Goal: Information Seeking & Learning: Learn about a topic

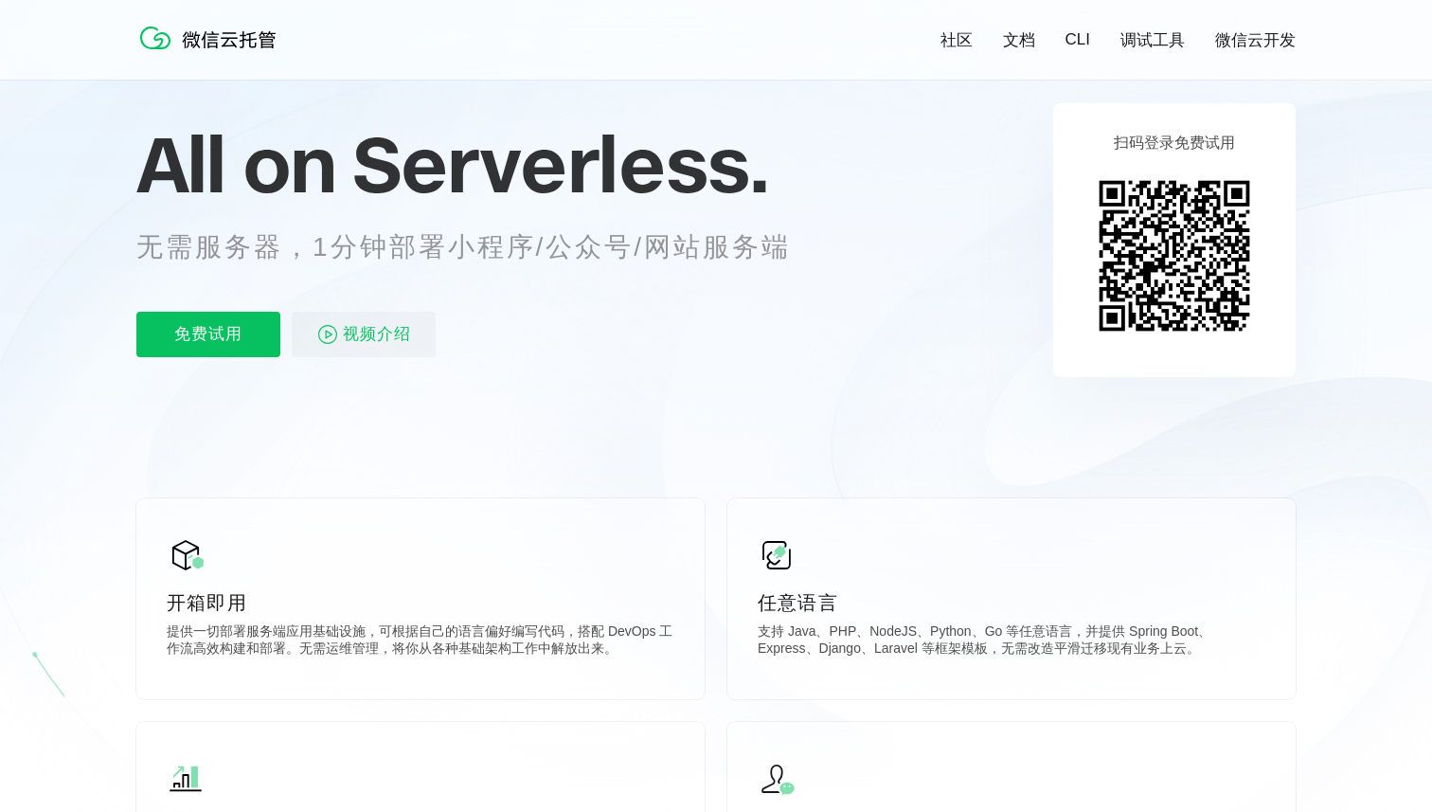
scroll to position [134, 0]
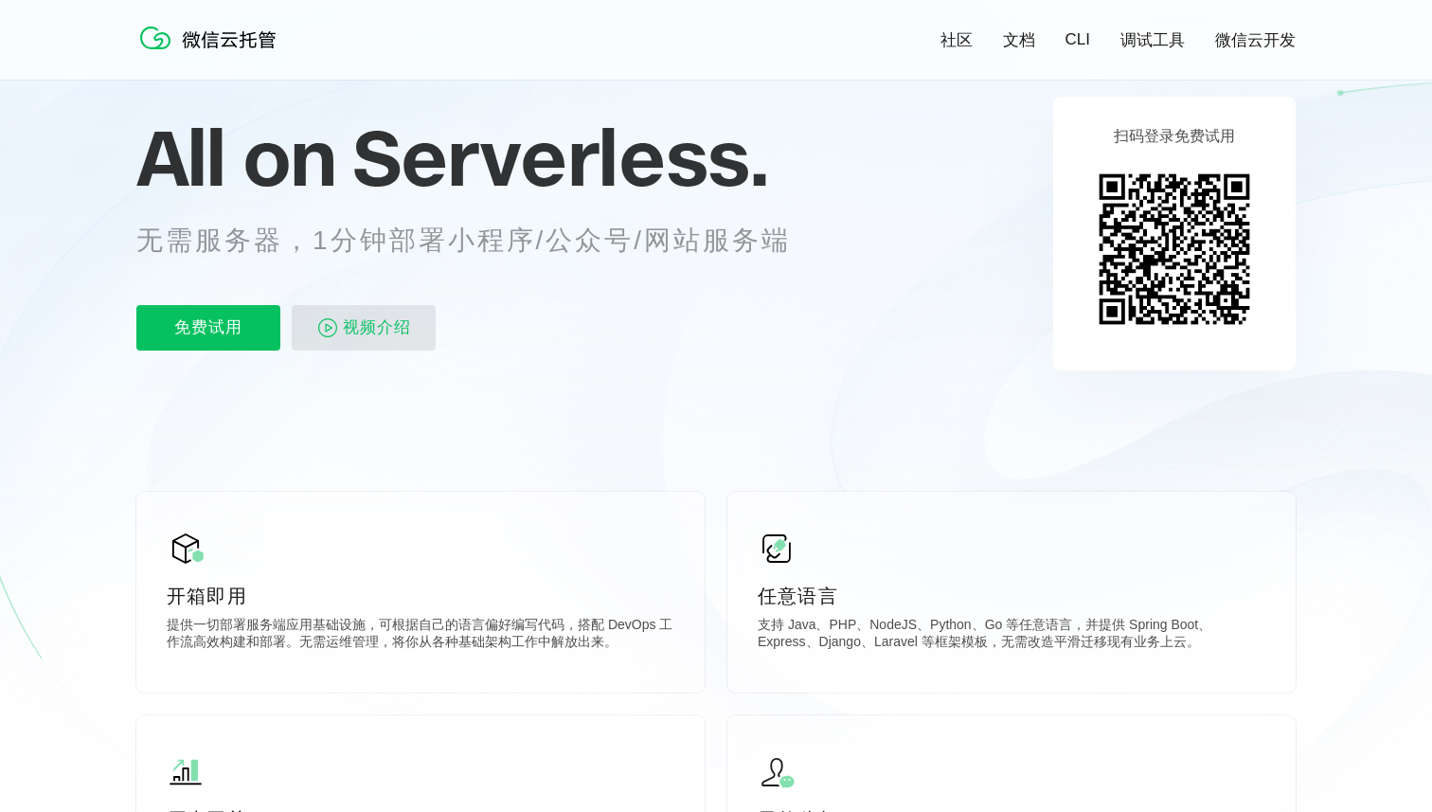
click at [381, 331] on span "视频介绍" at bounding box center [377, 327] width 68 height 45
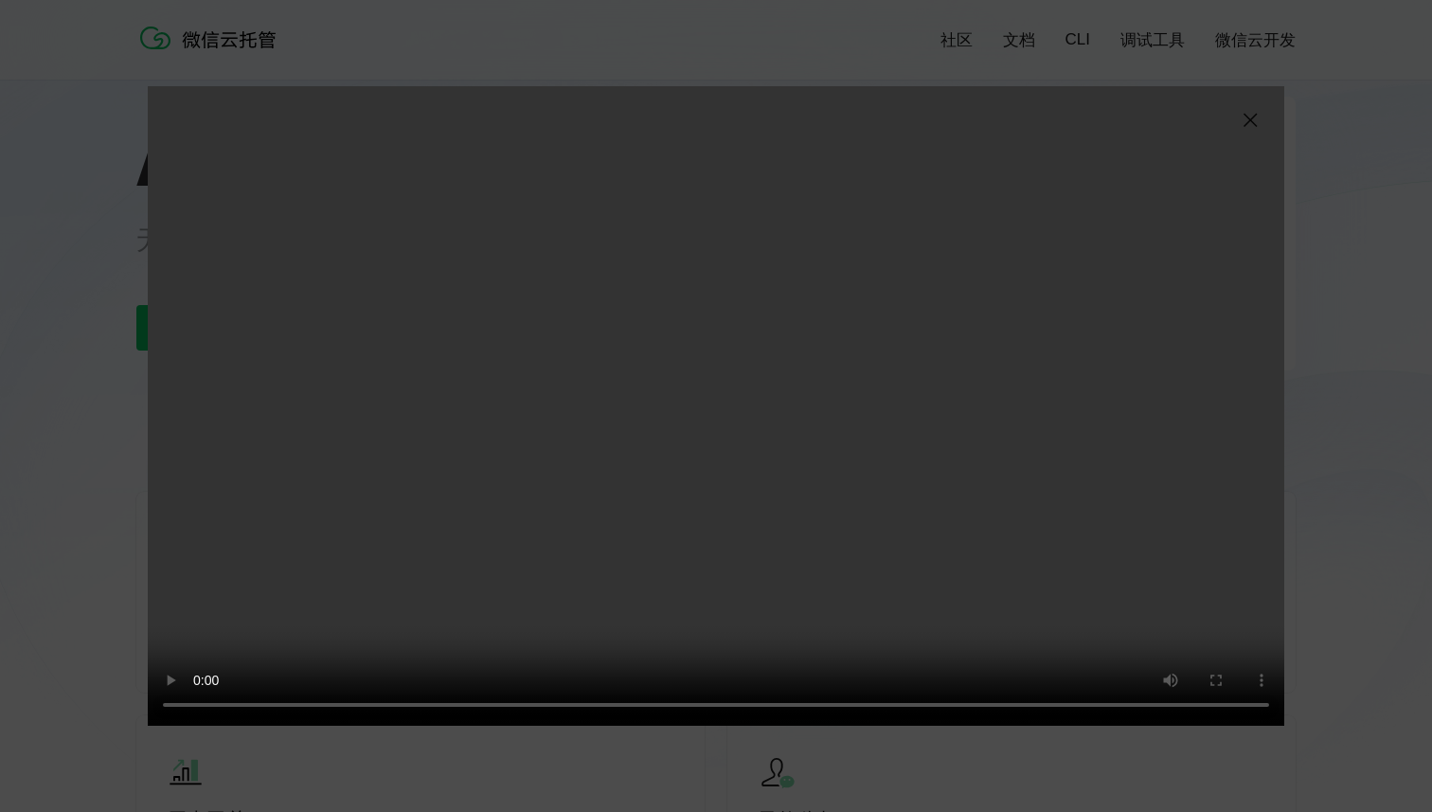
click at [1246, 119] on img at bounding box center [1250, 120] width 23 height 23
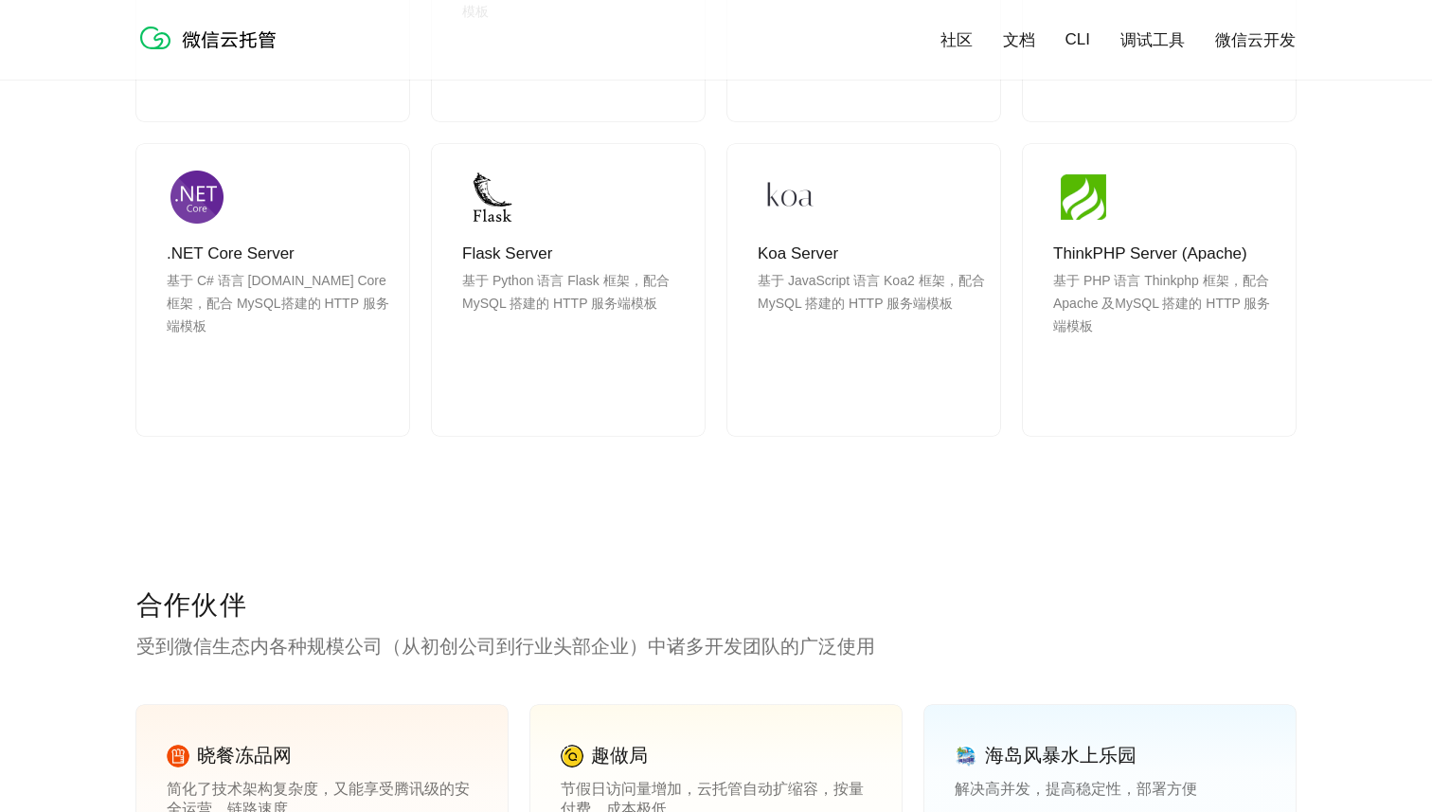
scroll to position [2139, 0]
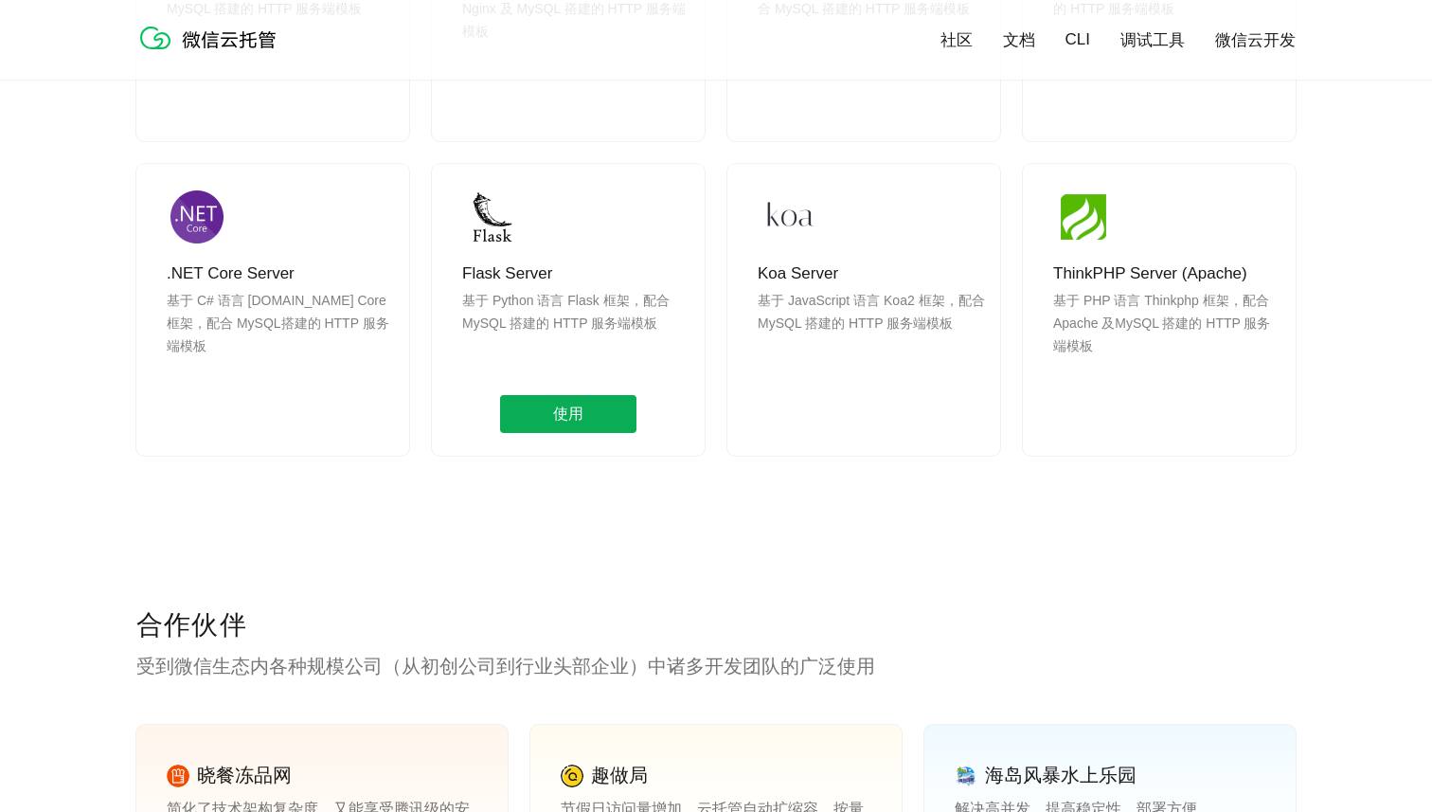
click at [596, 405] on span "使用" at bounding box center [568, 414] width 136 height 38
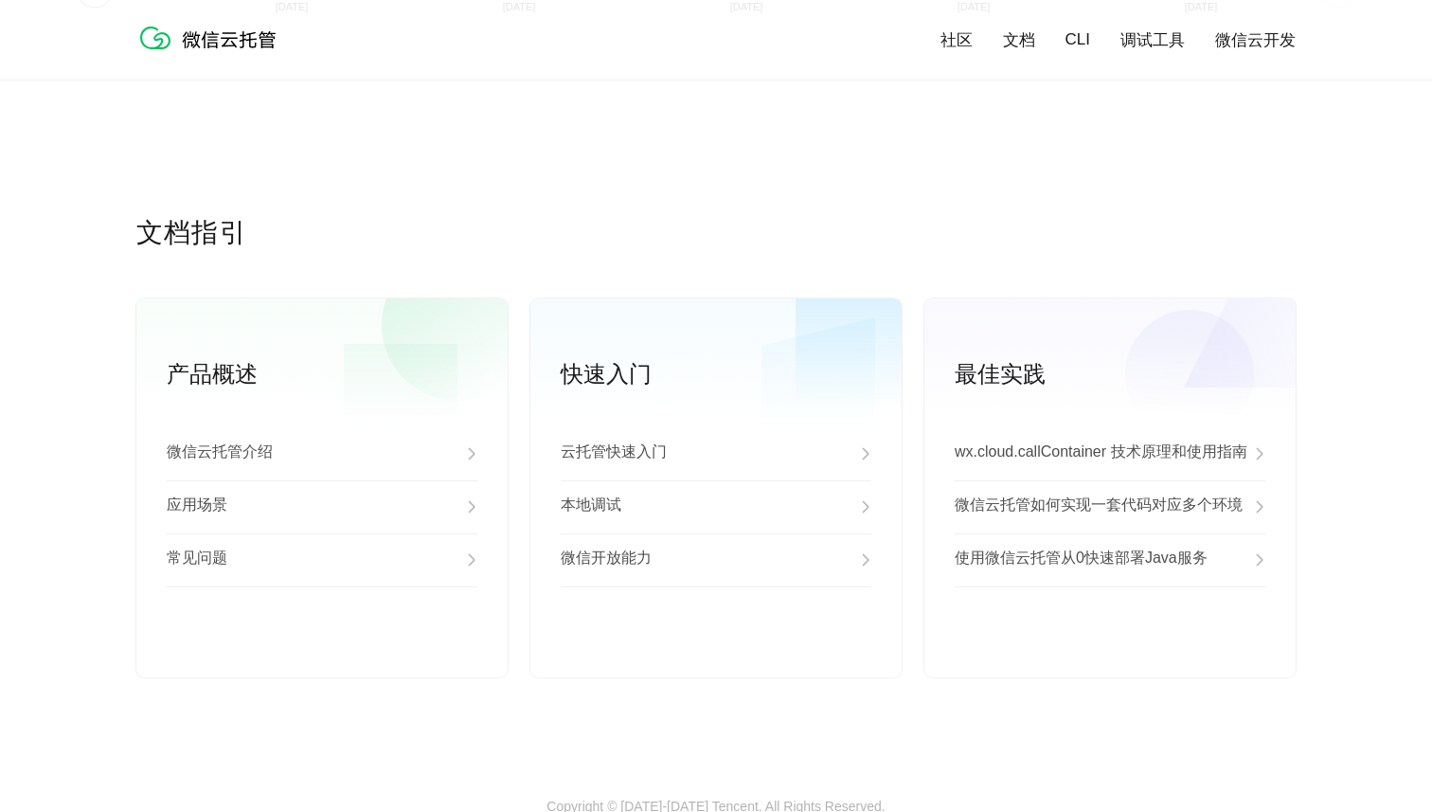
scroll to position [4749, 0]
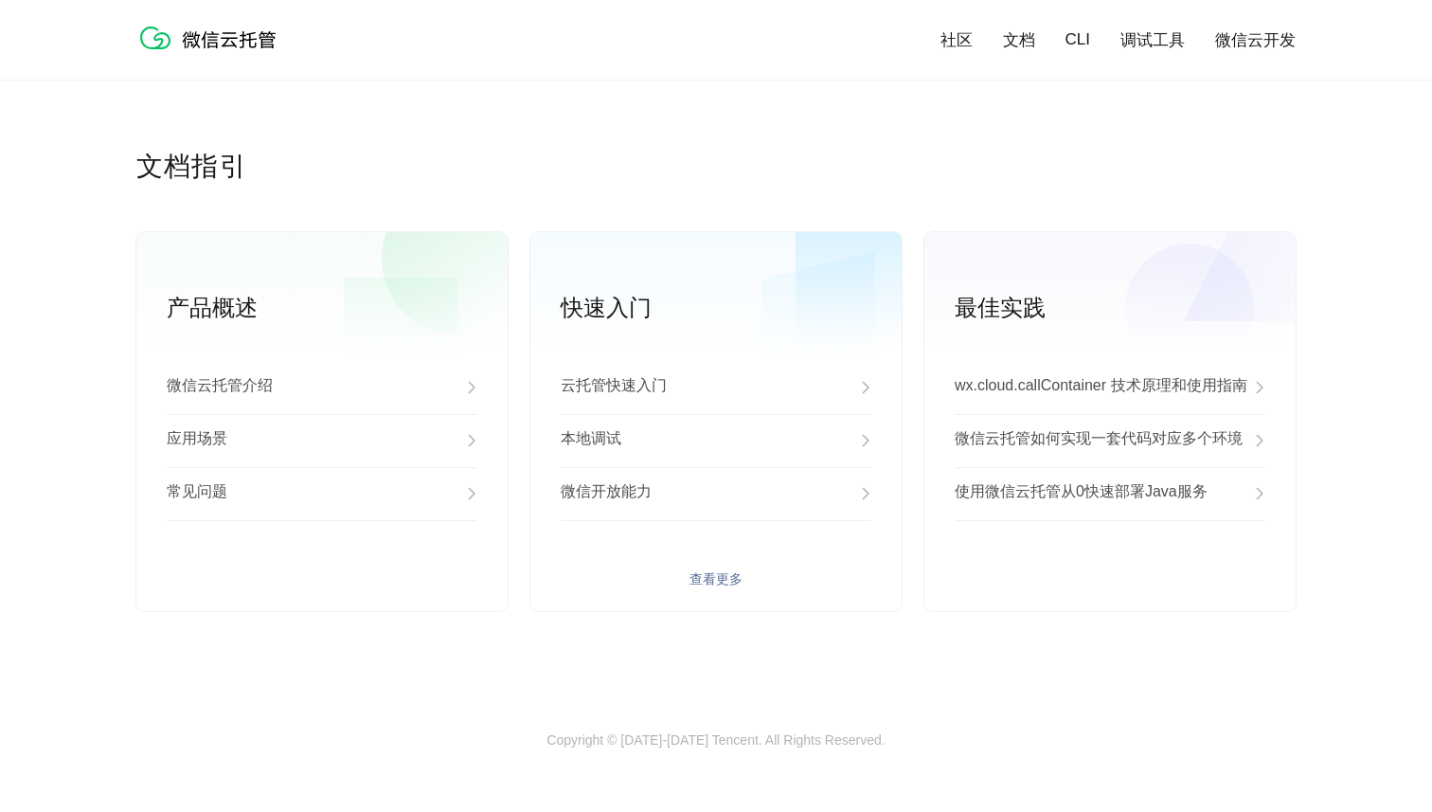
click at [699, 496] on div "微信开放能力" at bounding box center [716, 493] width 311 height 53
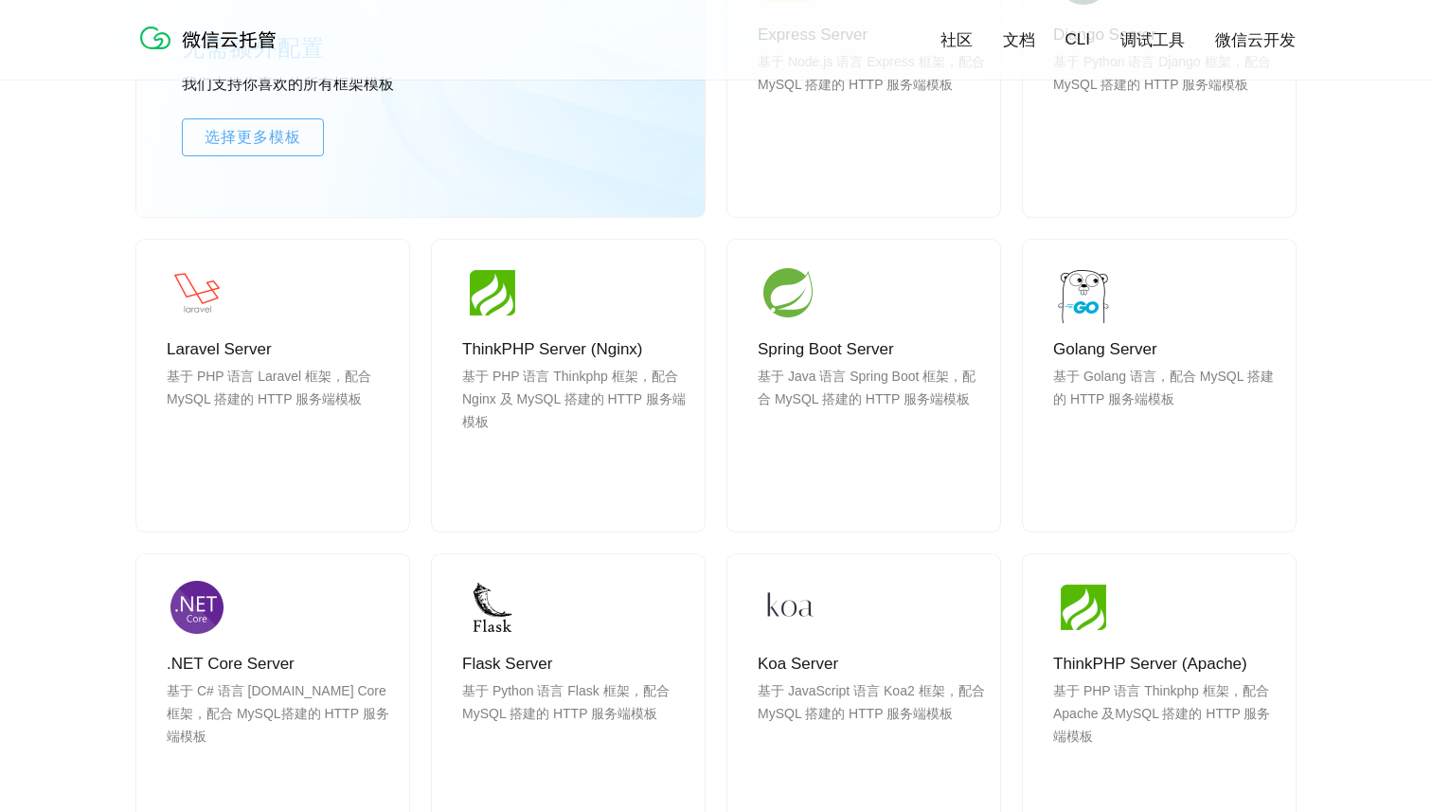
scroll to position [1262, 0]
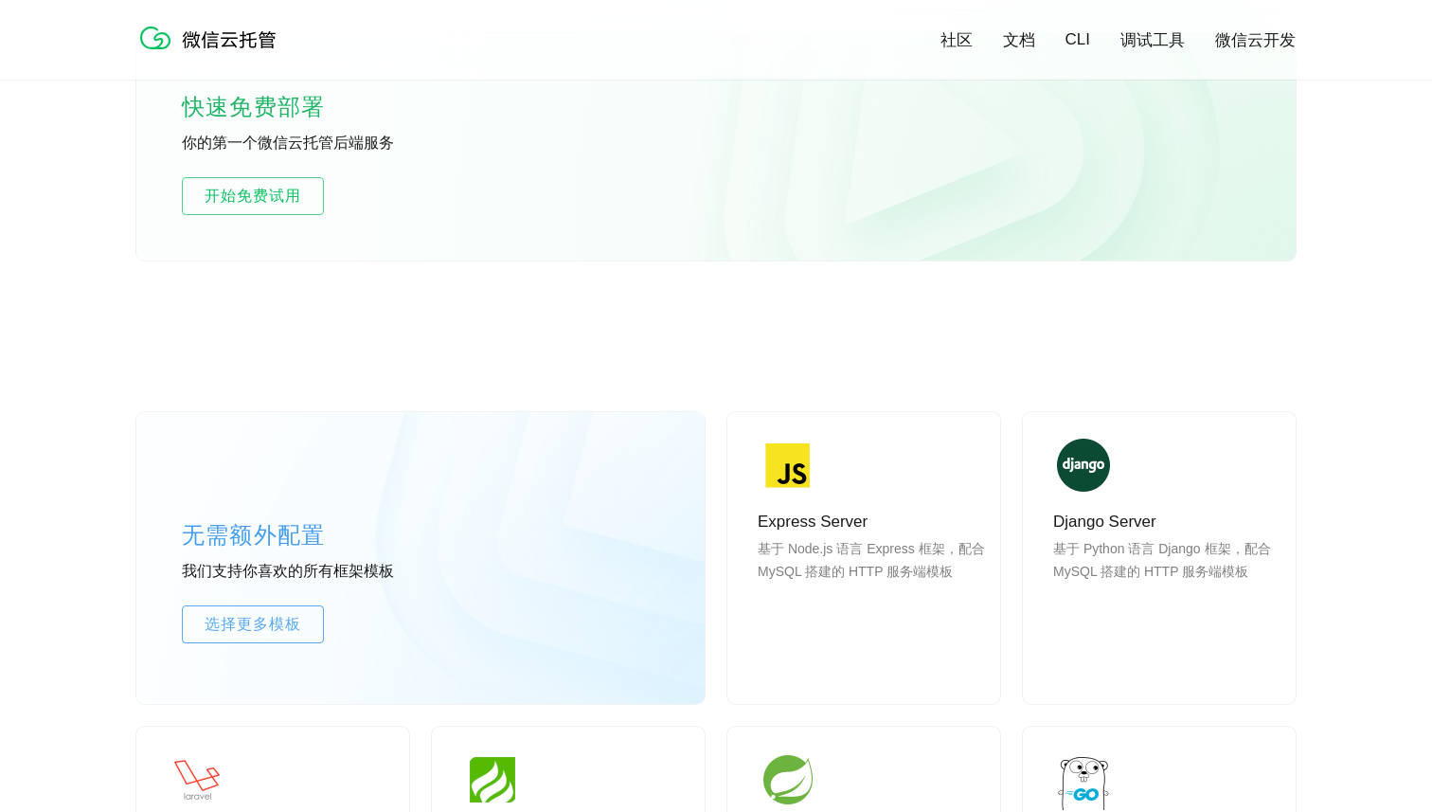
click at [1157, 38] on link "调试工具" at bounding box center [1152, 40] width 64 height 22
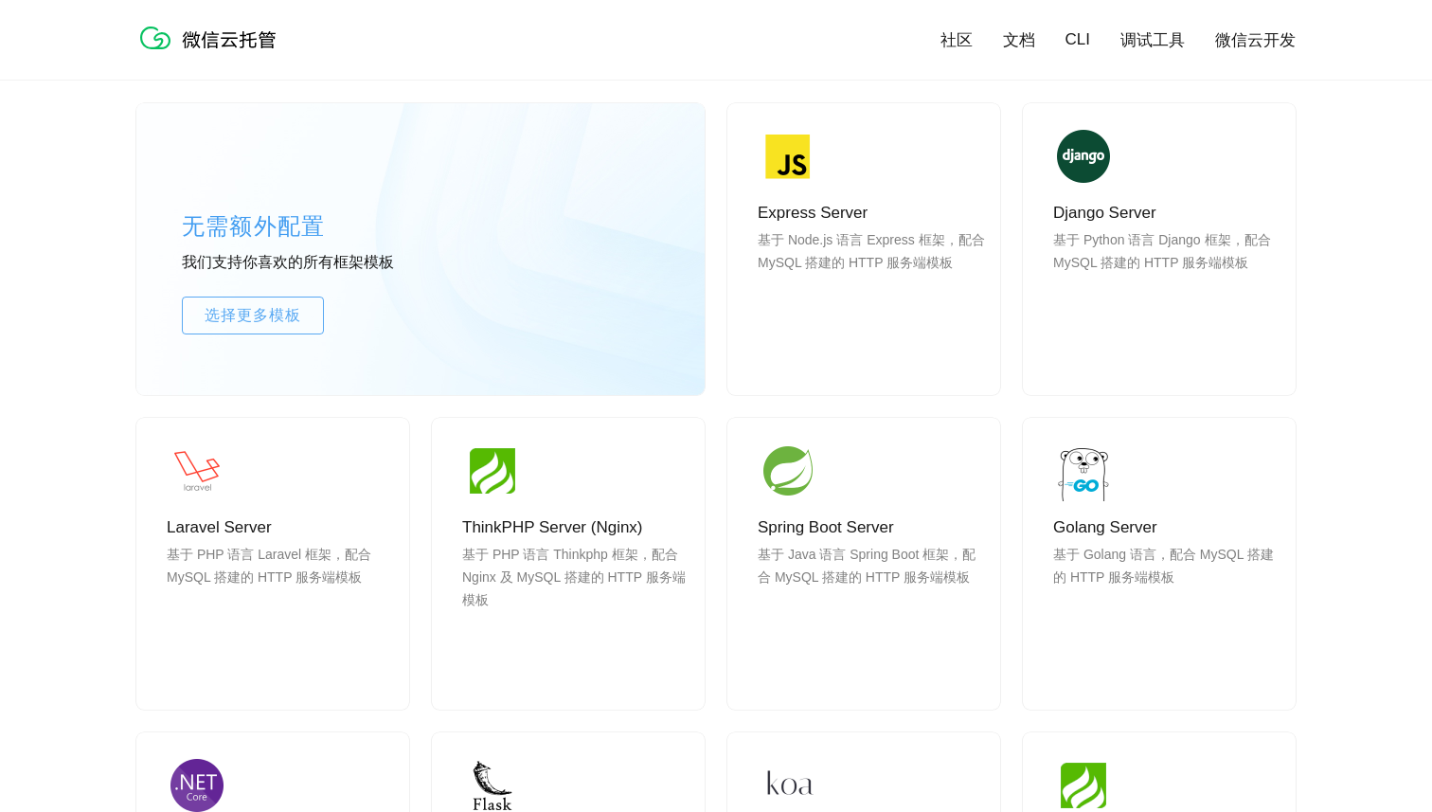
scroll to position [1393, 0]
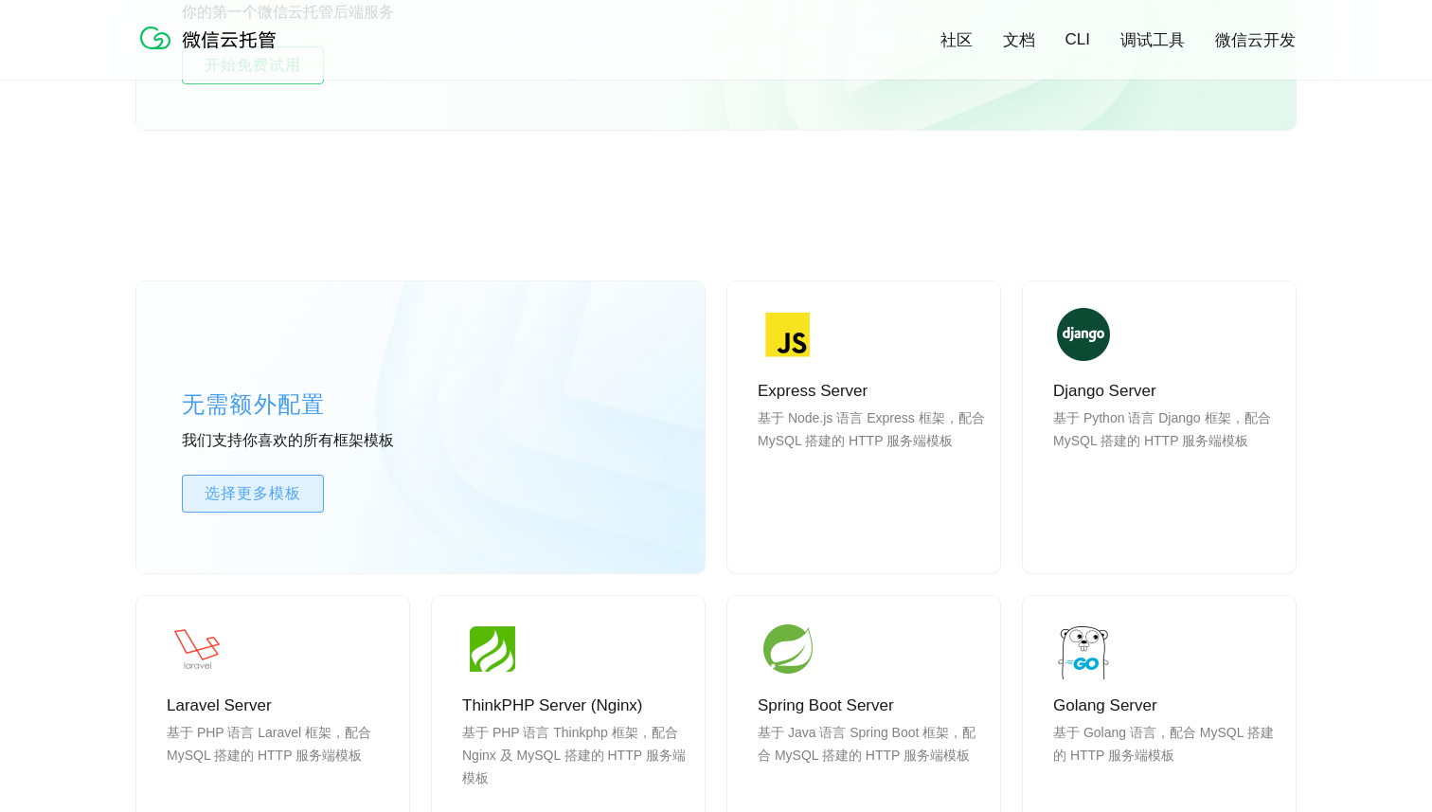
click at [291, 483] on span "选择更多模板" at bounding box center [253, 493] width 140 height 23
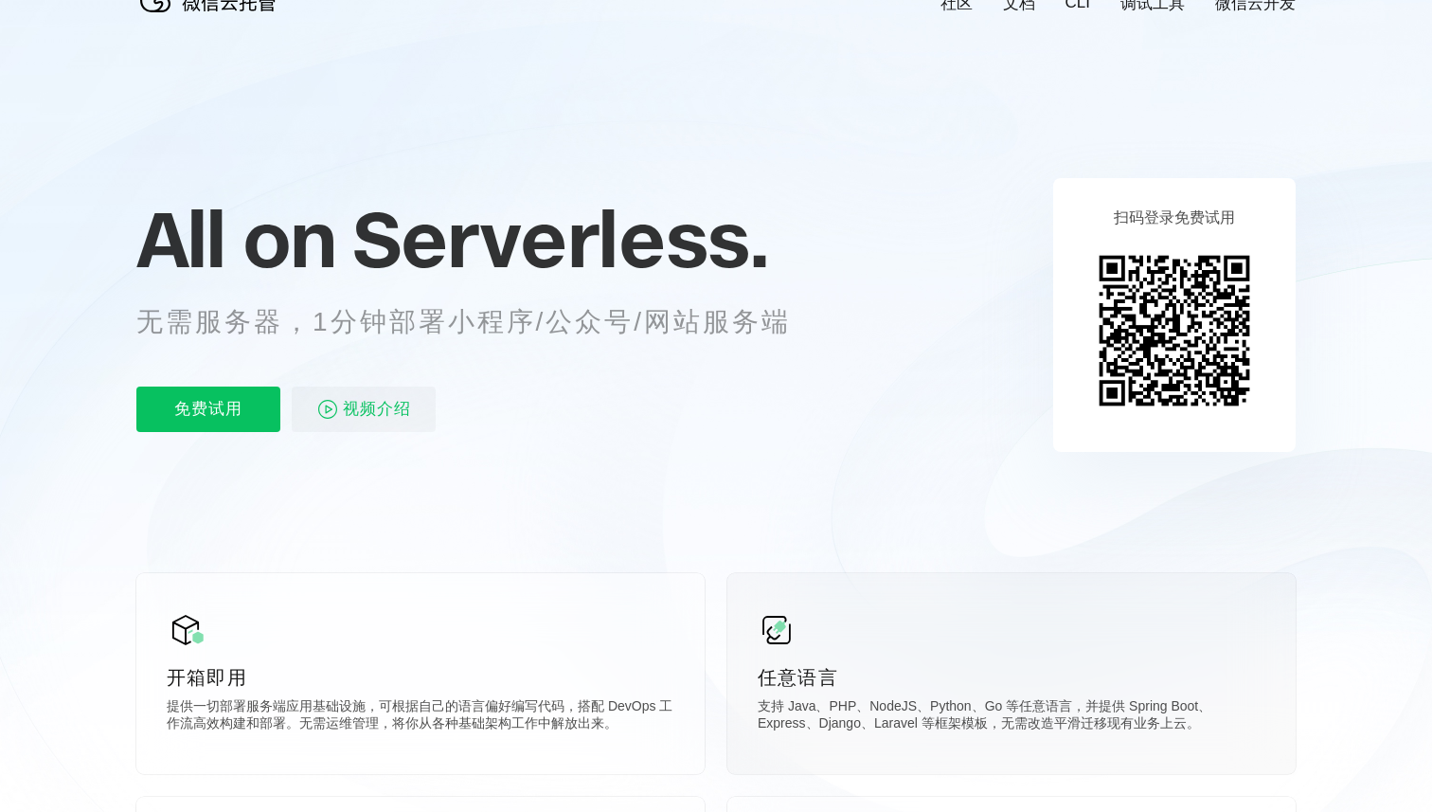
scroll to position [0, 0]
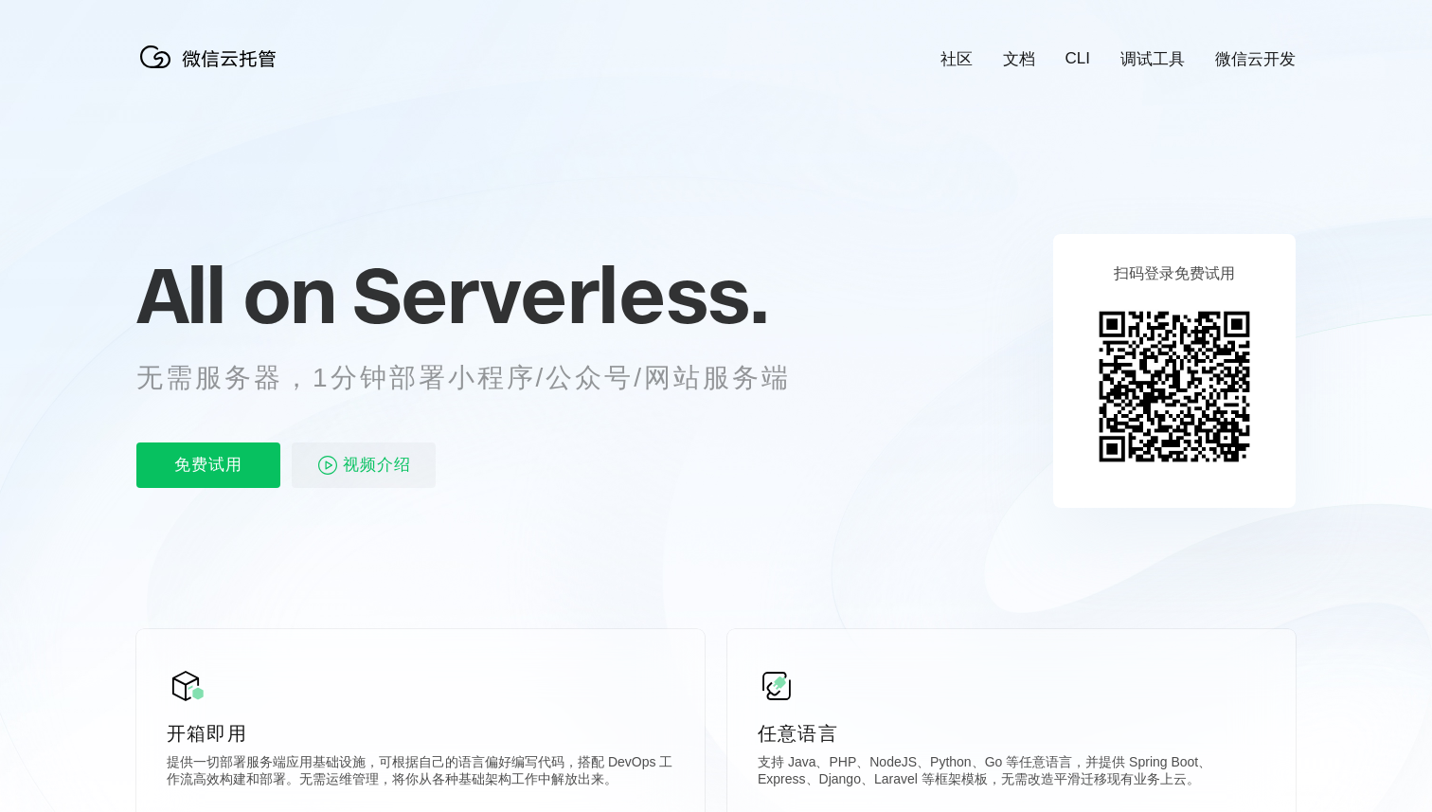
click at [1245, 54] on link "微信云开发" at bounding box center [1255, 59] width 80 height 22
